Goal: Transaction & Acquisition: Purchase product/service

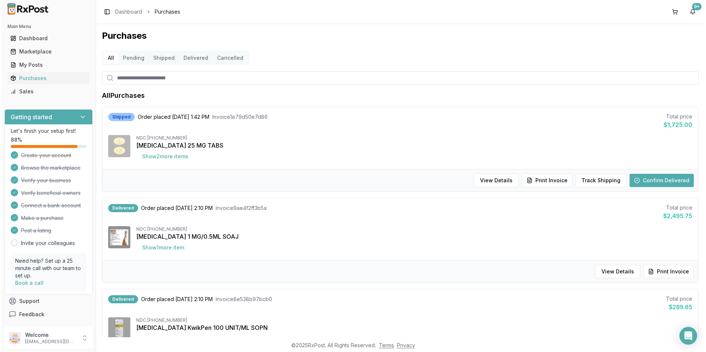
scroll to position [74, 0]
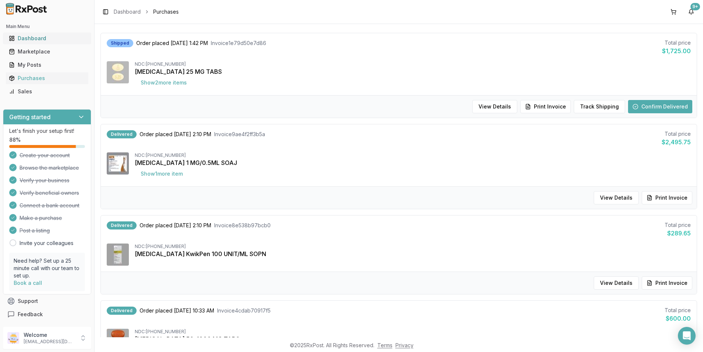
click at [28, 34] on link "Dashboard" at bounding box center [47, 38] width 82 height 13
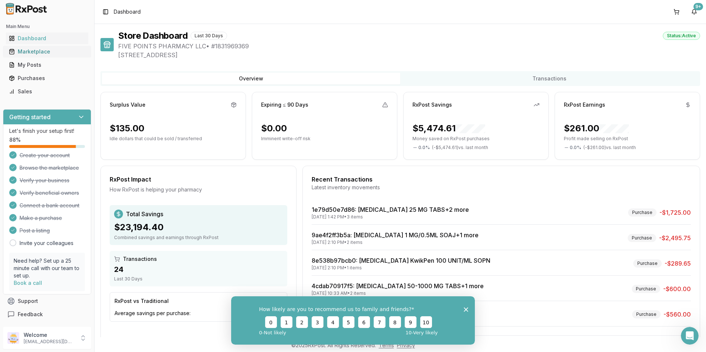
click at [25, 51] on div "Marketplace" at bounding box center [47, 51] width 76 height 7
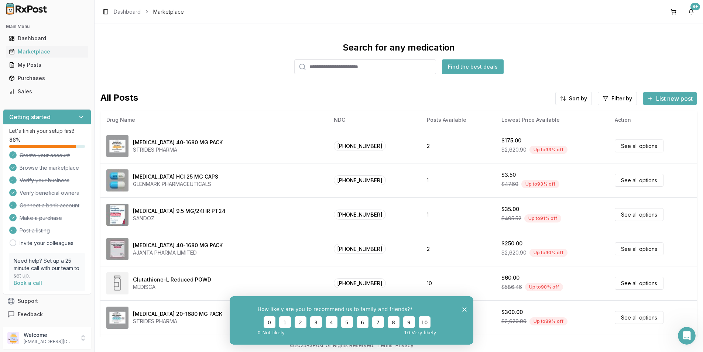
click at [314, 62] on input "search" at bounding box center [365, 66] width 142 height 15
type input "*******"
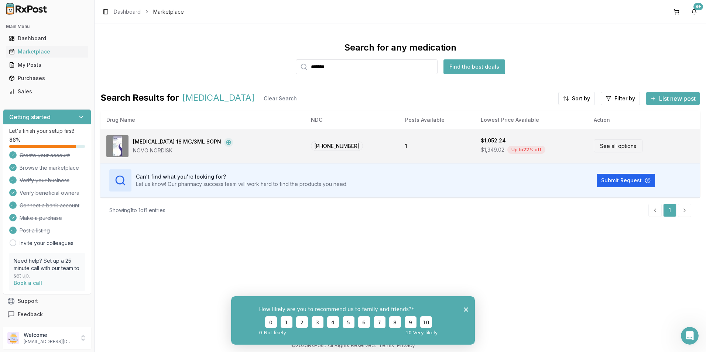
click at [603, 146] on link "See all options" at bounding box center [618, 146] width 49 height 13
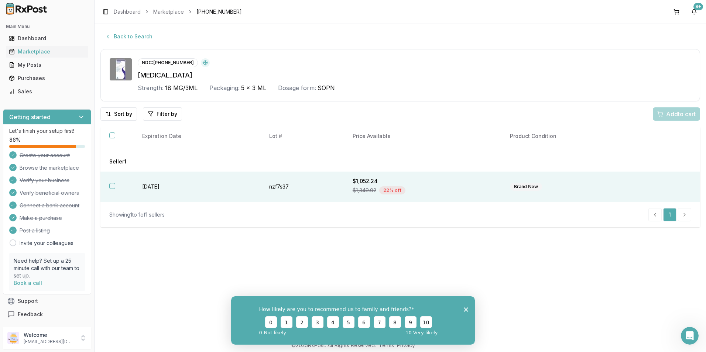
click at [113, 187] on button "button" at bounding box center [112, 186] width 6 height 6
click at [664, 116] on span "Add 1 to cart" at bounding box center [680, 114] width 32 height 9
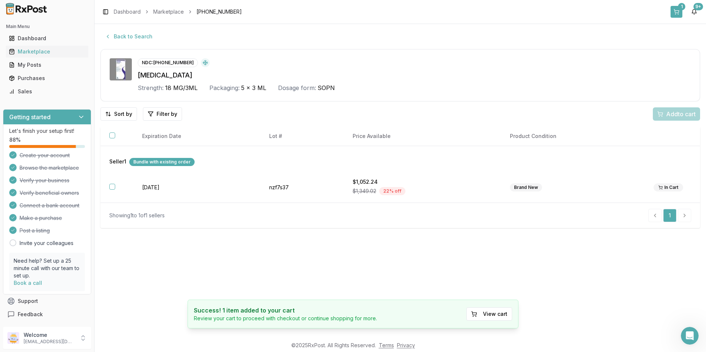
click at [675, 9] on button "1" at bounding box center [677, 12] width 12 height 12
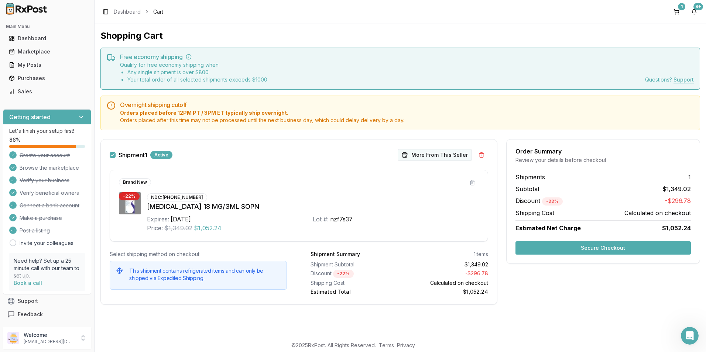
click at [432, 154] on button "More From This Seller" at bounding box center [435, 155] width 74 height 12
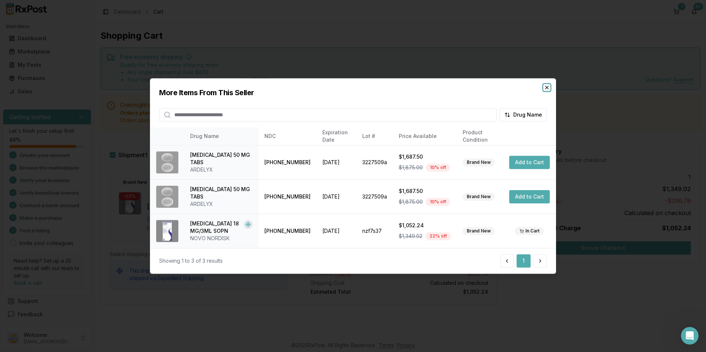
click at [550, 88] on icon "button" at bounding box center [547, 88] width 6 height 6
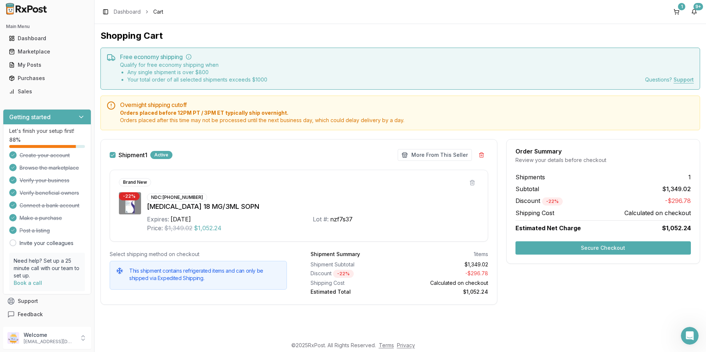
click at [577, 249] on button "Secure Checkout" at bounding box center [603, 248] width 175 height 13
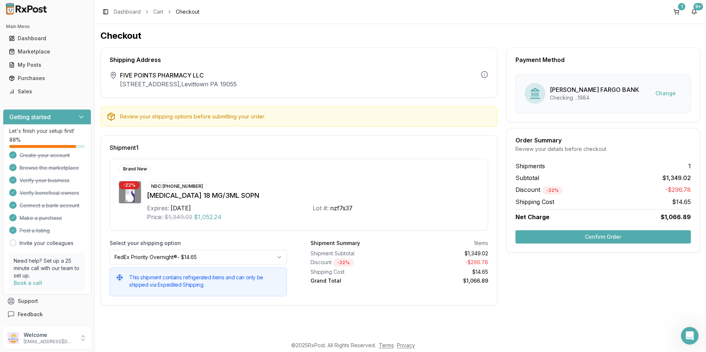
click at [567, 235] on button "Confirm Order" at bounding box center [603, 237] width 175 height 13
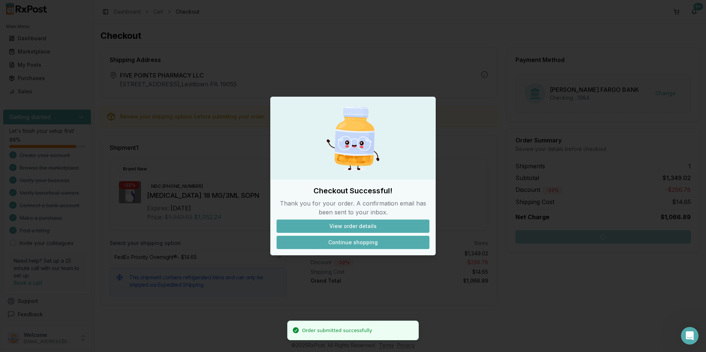
click at [341, 243] on button "Continue shopping" at bounding box center [353, 242] width 153 height 13
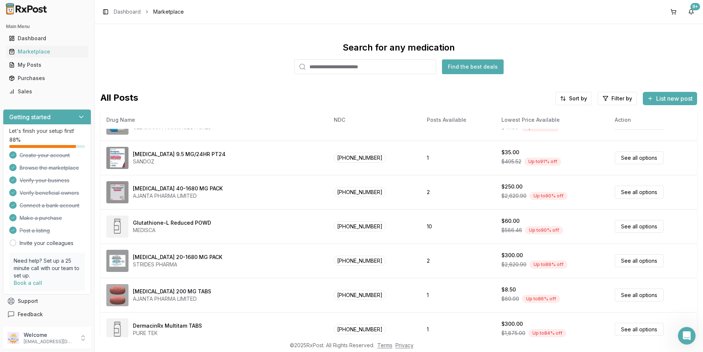
scroll to position [74, 0]
